Goal: Task Accomplishment & Management: Use online tool/utility

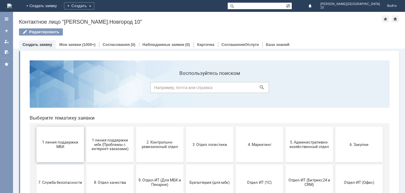
click at [63, 146] on span "1 линия поддержки МБК" at bounding box center [60, 144] width 44 height 9
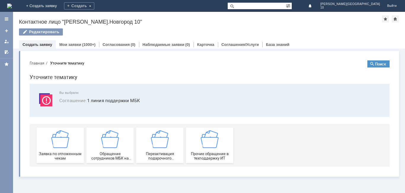
click at [63, 146] on img at bounding box center [60, 139] width 18 height 18
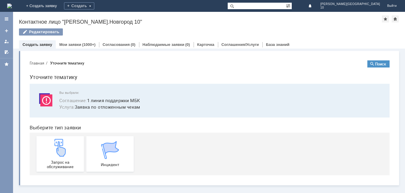
click at [63, 146] on img at bounding box center [60, 148] width 18 height 18
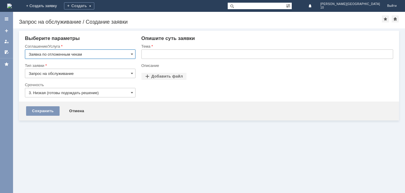
click at [153, 54] on input "text" at bounding box center [267, 54] width 252 height 9
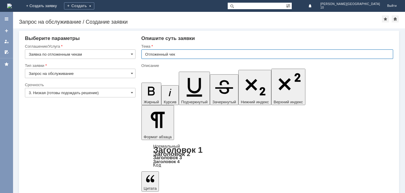
type input "Отложенный чек"
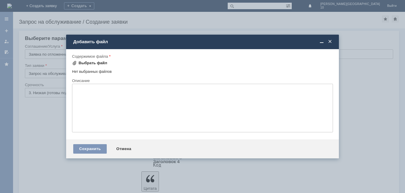
click at [83, 63] on div "Выбрать файл" at bounding box center [93, 63] width 29 height 5
click at [331, 41] on span at bounding box center [330, 41] width 6 height 5
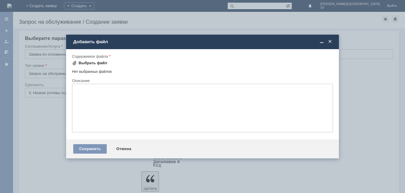
click at [97, 65] on div "Выбрать файл" at bounding box center [93, 63] width 29 height 5
click at [93, 153] on div "Сохранить" at bounding box center [89, 148] width 33 height 9
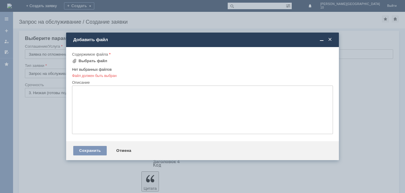
click at [329, 39] on span at bounding box center [330, 39] width 6 height 5
